Goal: Learn about a topic

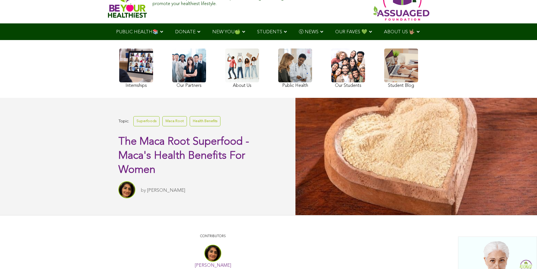
scroll to position [85, 0]
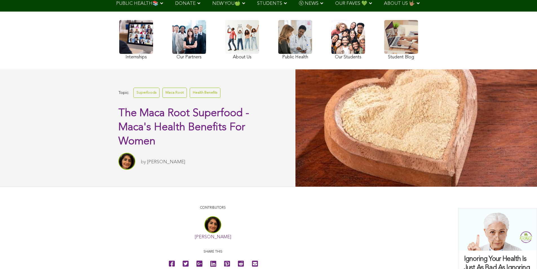
click at [210, 55] on div "Internships Our Partners About Us Public Health Our Students Student Blog" at bounding box center [268, 40] width 305 height 52
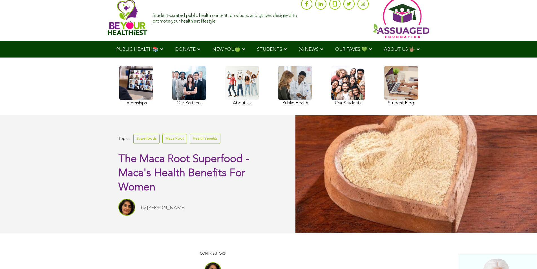
scroll to position [0, 0]
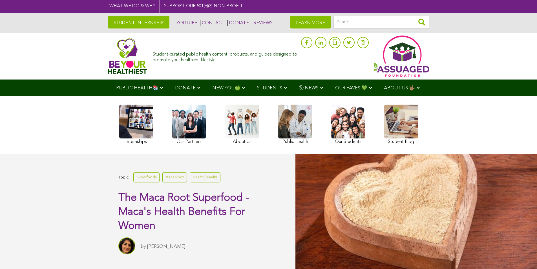
click at [322, 22] on link "LEARN MORE" at bounding box center [310, 22] width 40 height 13
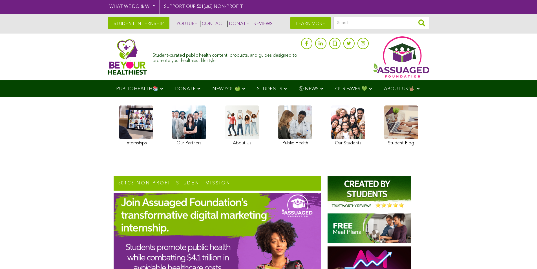
drag, startPoint x: 257, startPoint y: 166, endPoint x: 249, endPoint y: 153, distance: 15.0
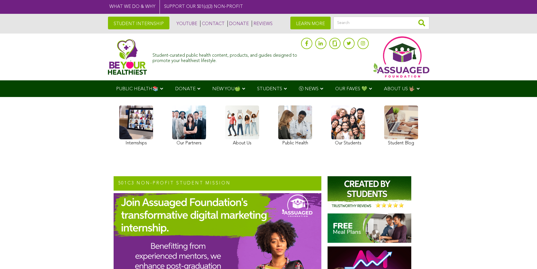
click at [316, 23] on link "LEARN MORE" at bounding box center [310, 23] width 40 height 13
click at [234, 138] on link at bounding box center [242, 126] width 34 height 42
